Goal: Navigation & Orientation: Find specific page/section

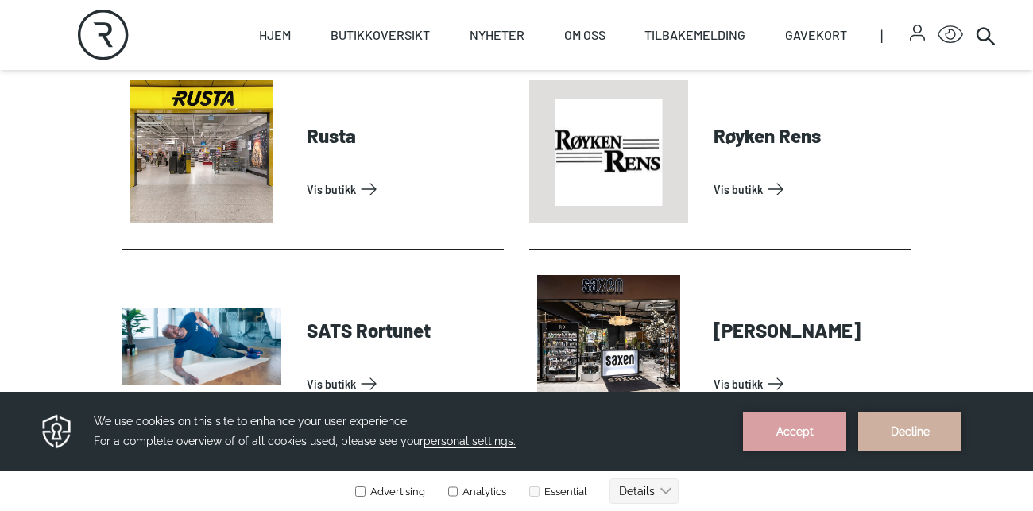
scroll to position [4003, 0]
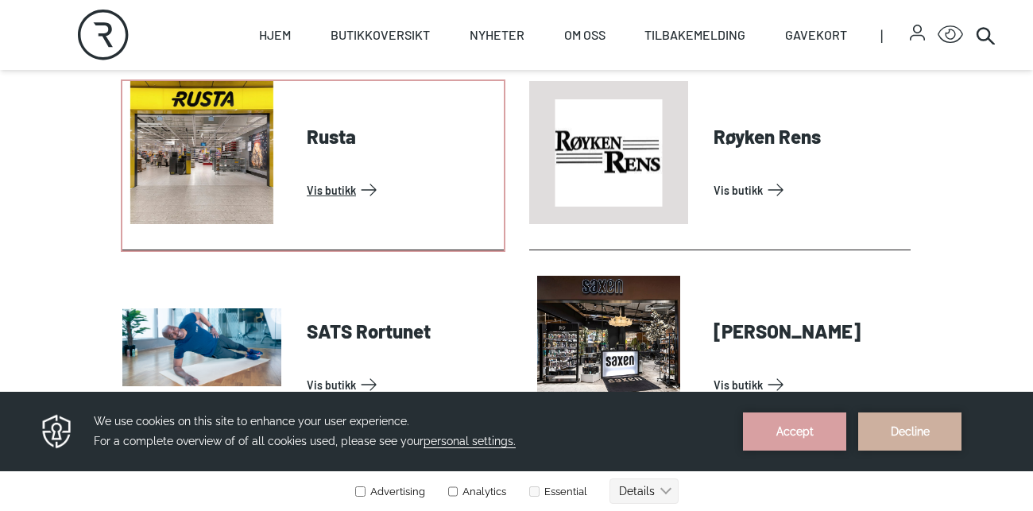
click at [326, 184] on link "Vis butikk" at bounding box center [402, 189] width 191 height 25
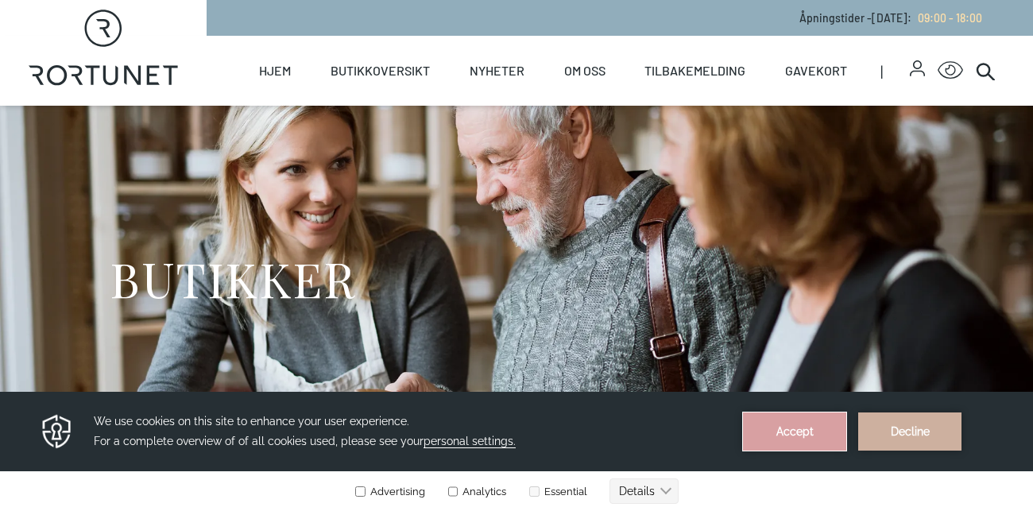
click at [815, 444] on button "Accept" at bounding box center [794, 432] width 103 height 38
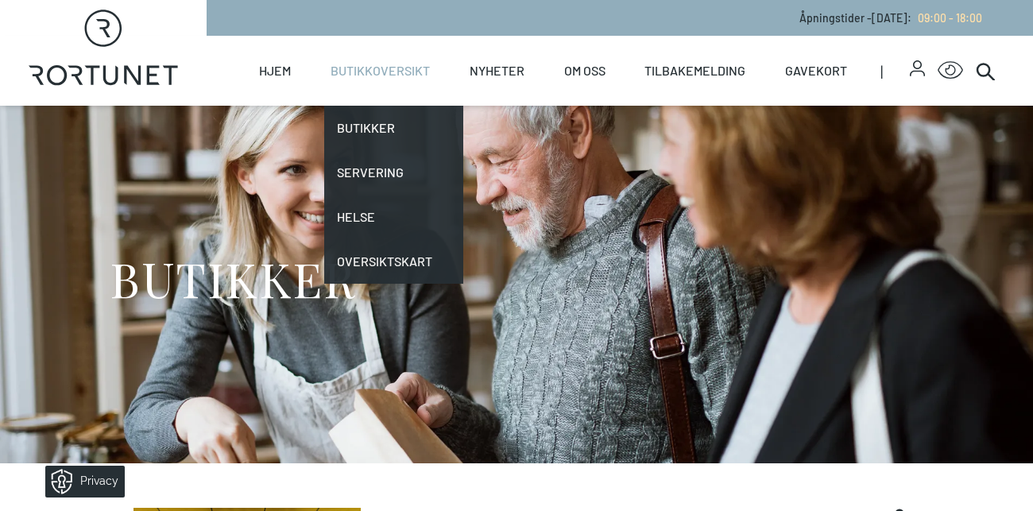
click at [389, 78] on link "Butikkoversikt" at bounding box center [380, 71] width 99 height 70
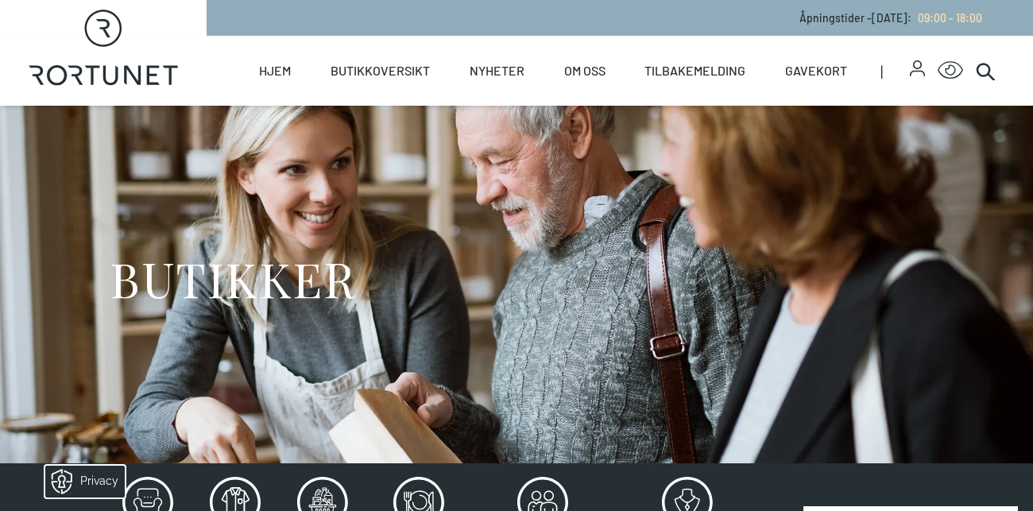
click at [764, 354] on div "BUTIKKER" at bounding box center [517, 285] width 814 height 358
